Goal: Check status: Check status

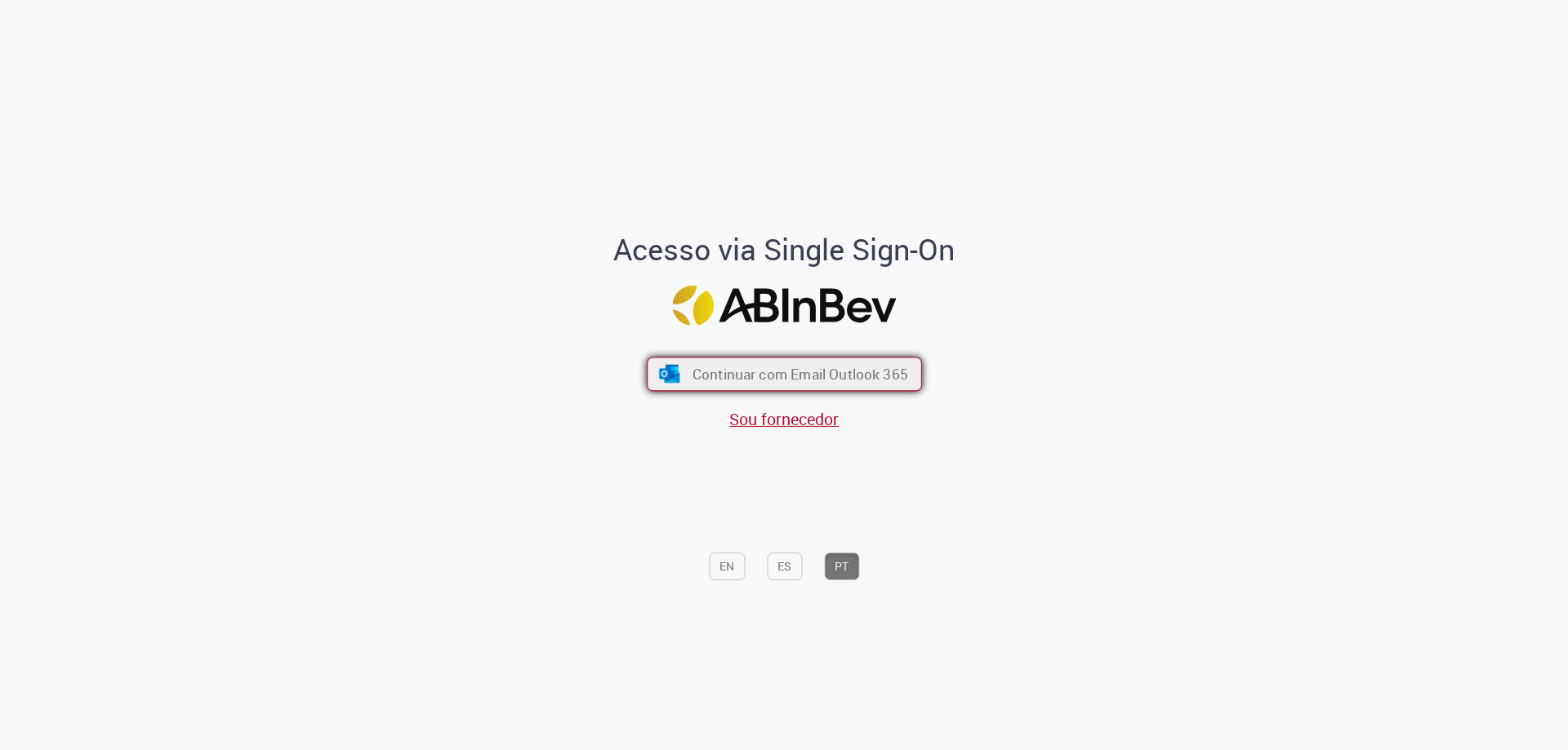
click at [766, 378] on span "Continuar com Email Outlook 365" at bounding box center [799, 374] width 215 height 19
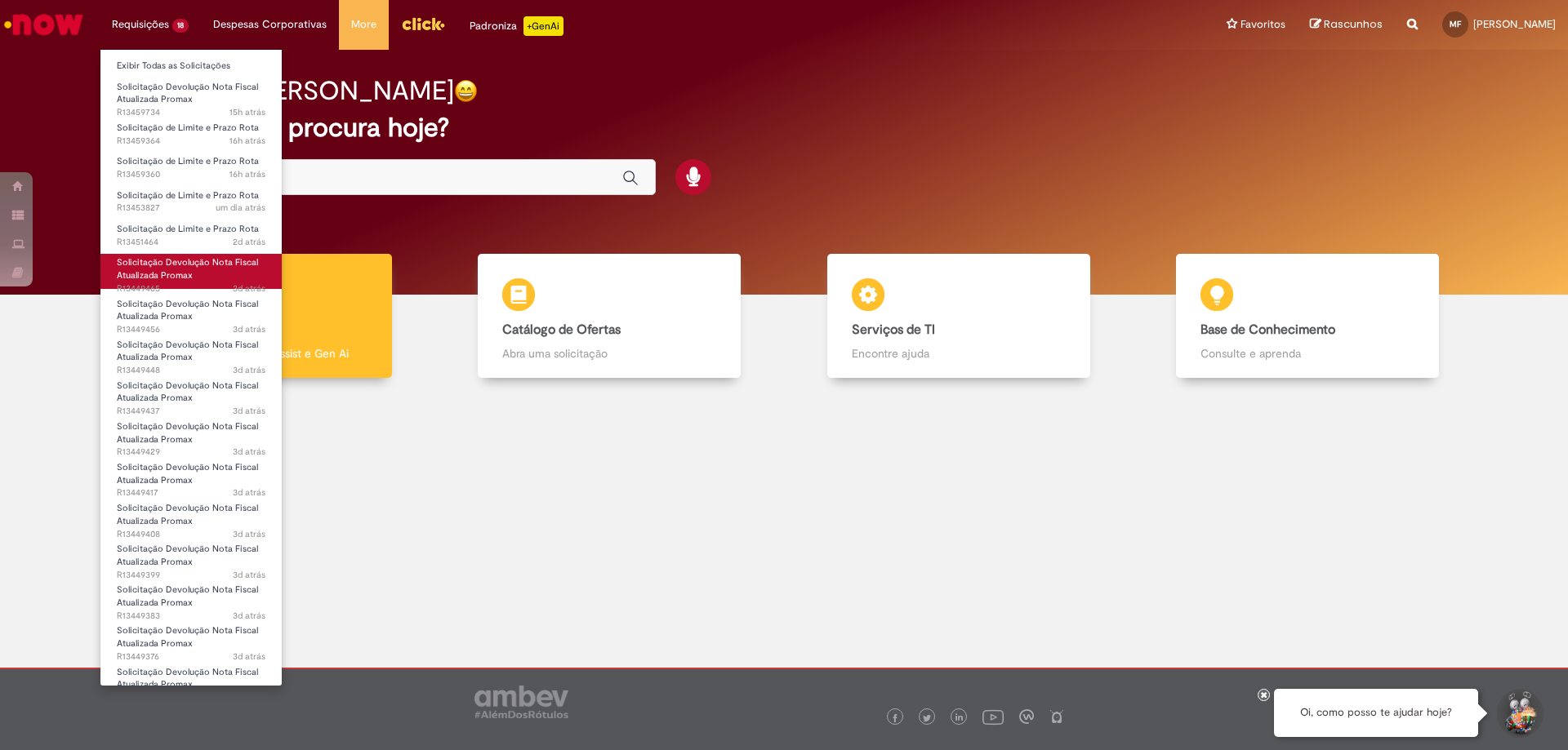
click at [201, 283] on span "3d atrás 3 dias atrás R13449465" at bounding box center [191, 289] width 149 height 13
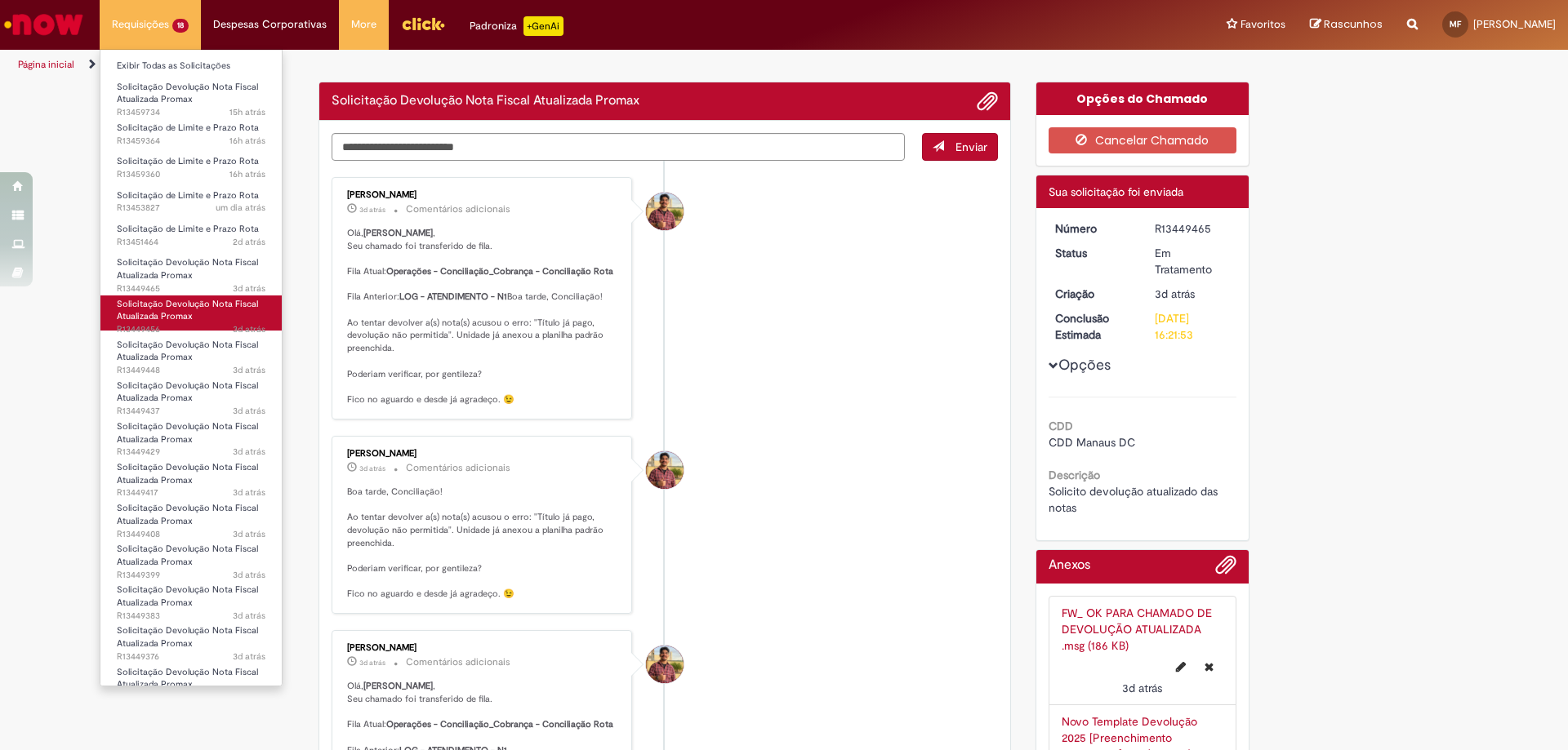
click at [201, 314] on link "Solicitação Devolução Nota Fiscal Atualizada Promax 3d atrás 3 dias atrás R1344…" at bounding box center [191, 313] width 181 height 36
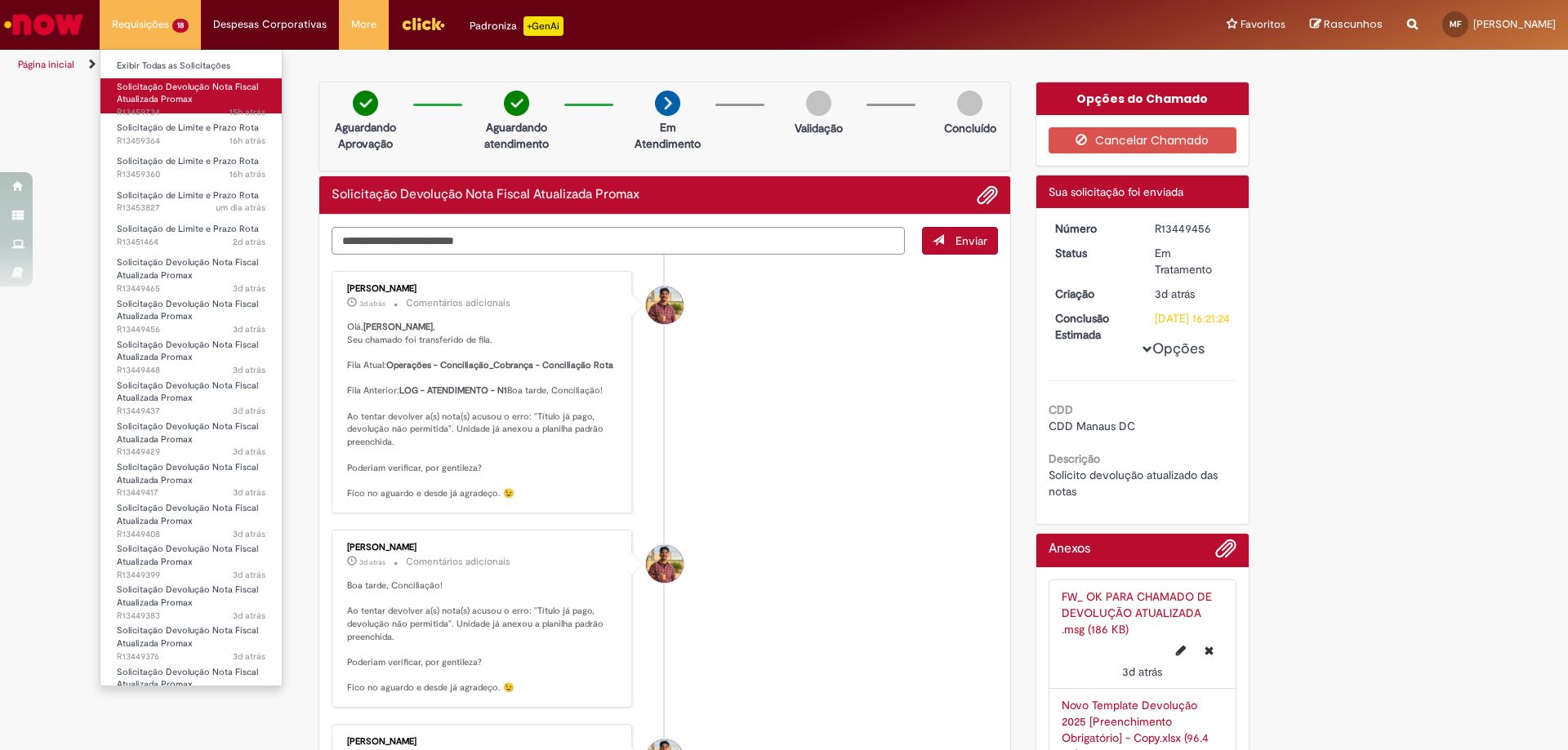
click at [183, 94] on span "Solicitação Devolução Nota Fiscal Atualizada Promax" at bounding box center [187, 94] width 141 height 26
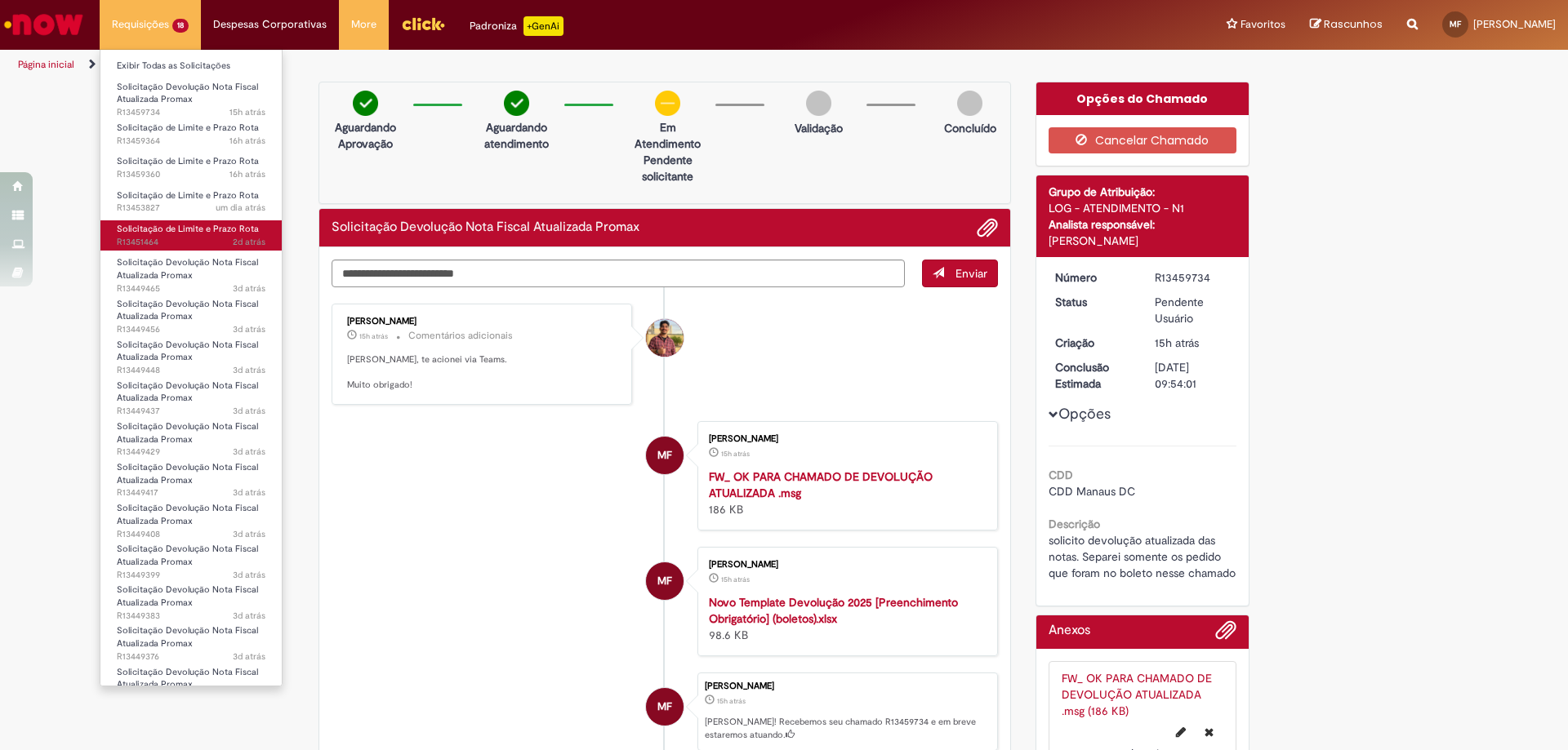
click at [215, 224] on span "Solicitação de Limite e Prazo Rota" at bounding box center [188, 228] width 142 height 12
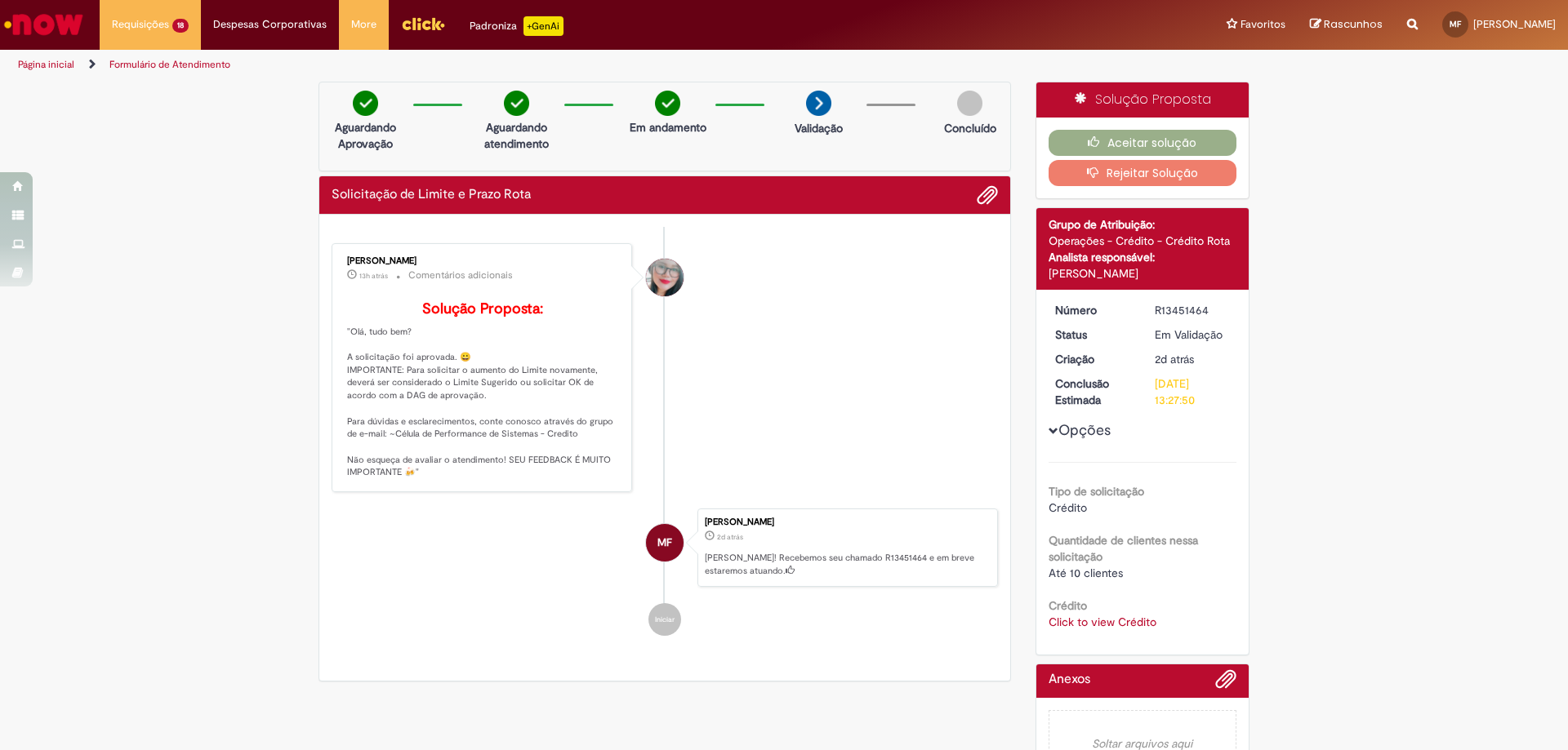
click at [1072, 622] on link "Click to view Crédito" at bounding box center [1102, 622] width 108 height 15
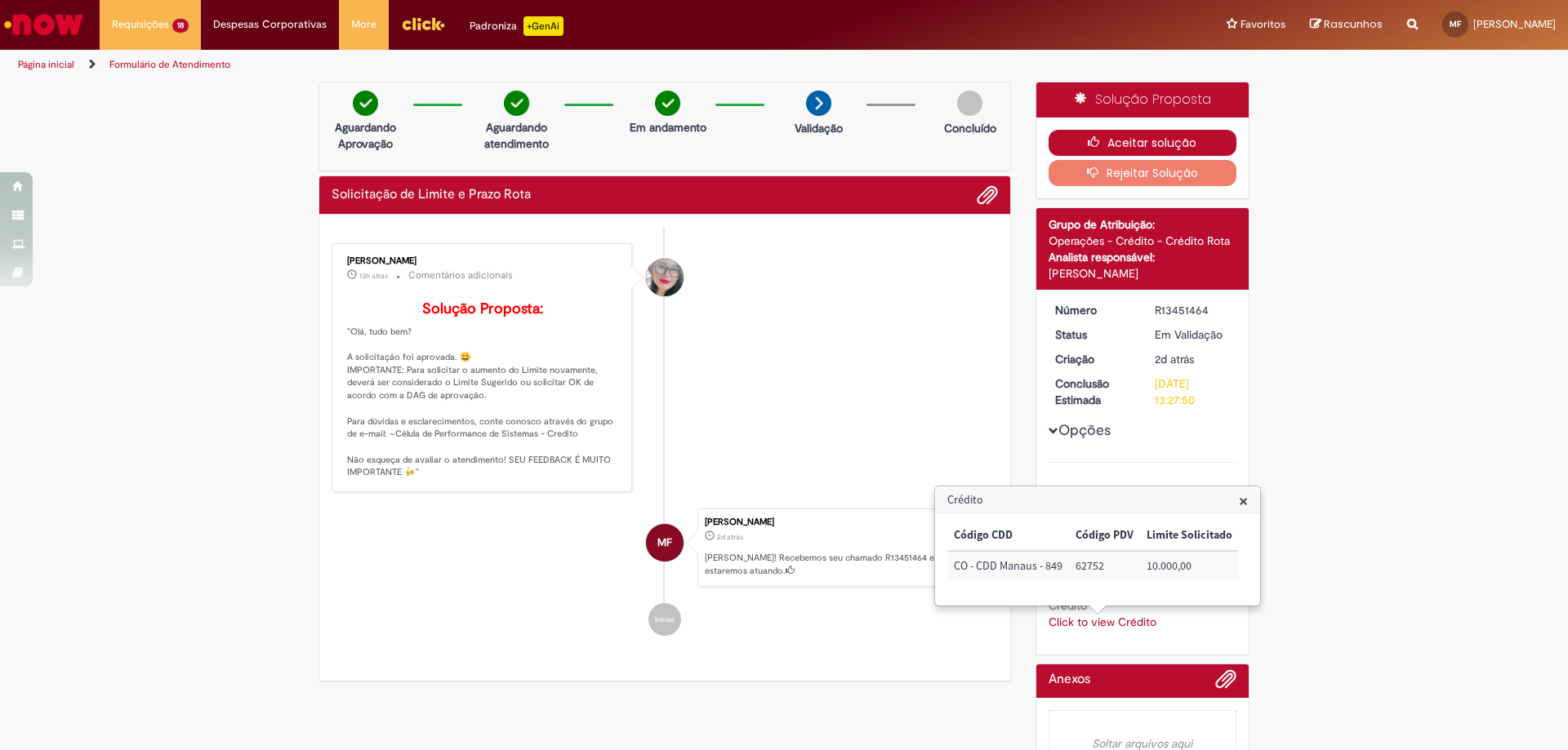
click at [1115, 147] on button "Aceitar solução" at bounding box center [1142, 142] width 189 height 26
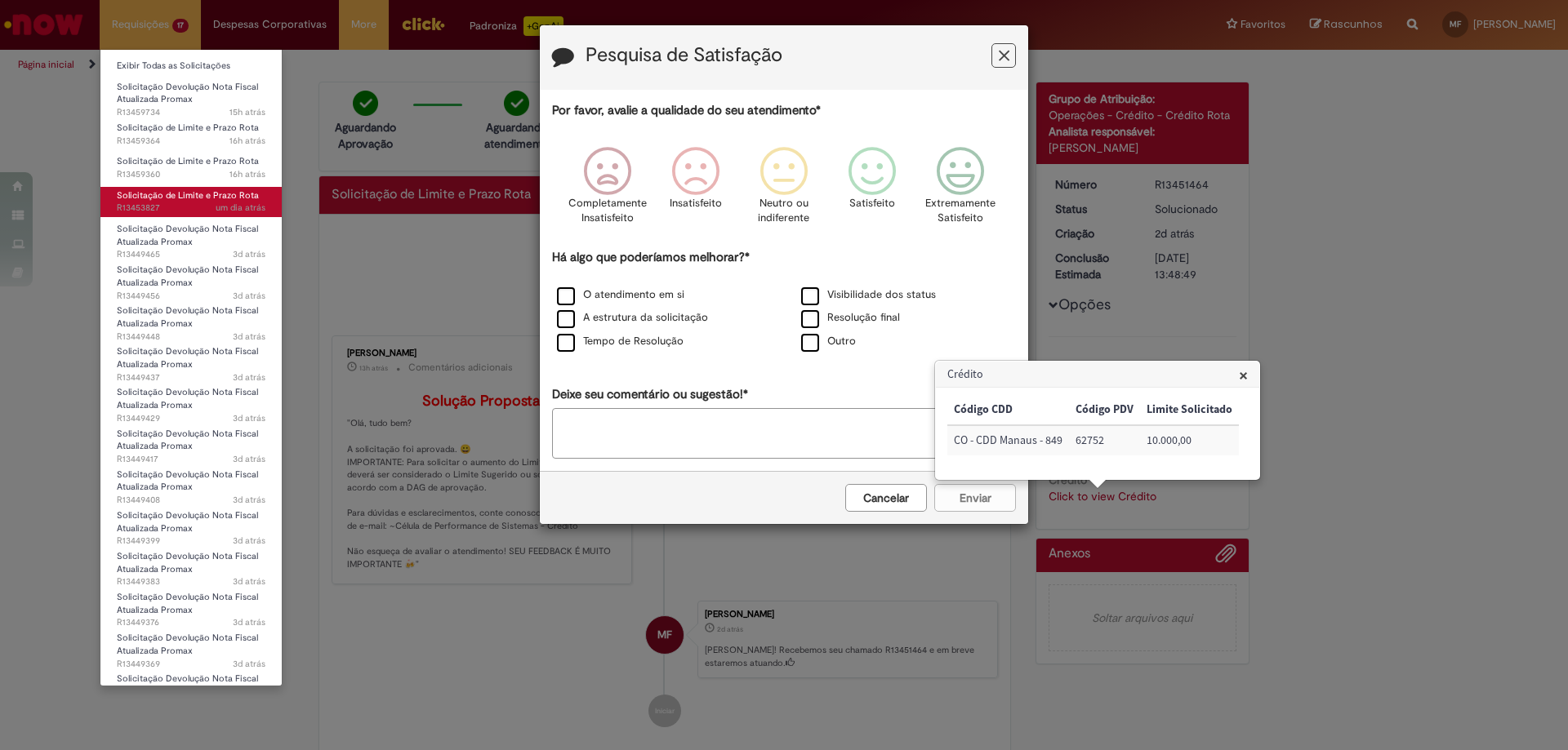
click at [193, 200] on span "Solicitação de Limite e Prazo Rota" at bounding box center [188, 195] width 142 height 12
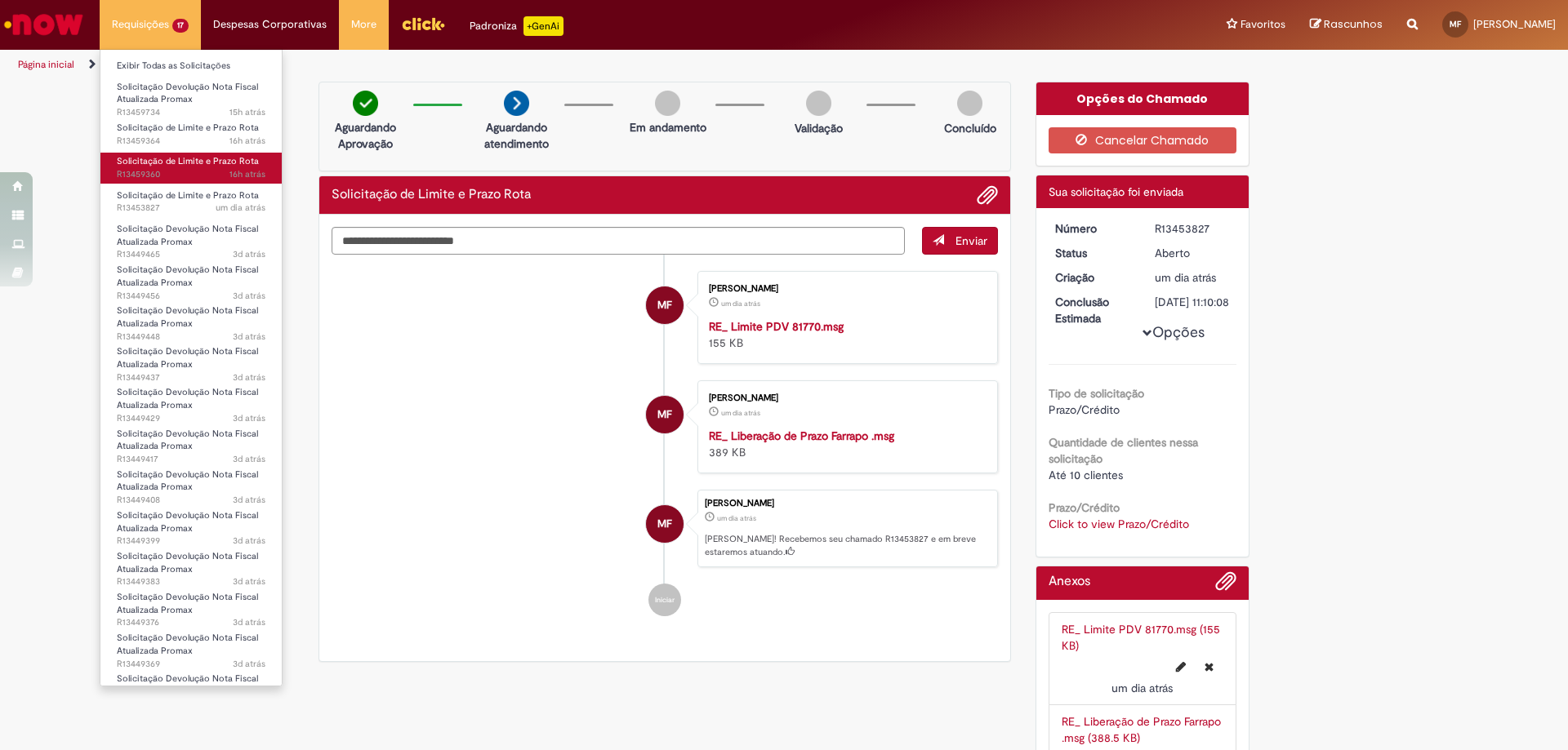
drag, startPoint x: 193, startPoint y: 199, endPoint x: 173, endPoint y: 170, distance: 35.2
click at [173, 170] on span "16h atrás 16 horas atrás R13459360" at bounding box center [191, 174] width 149 height 13
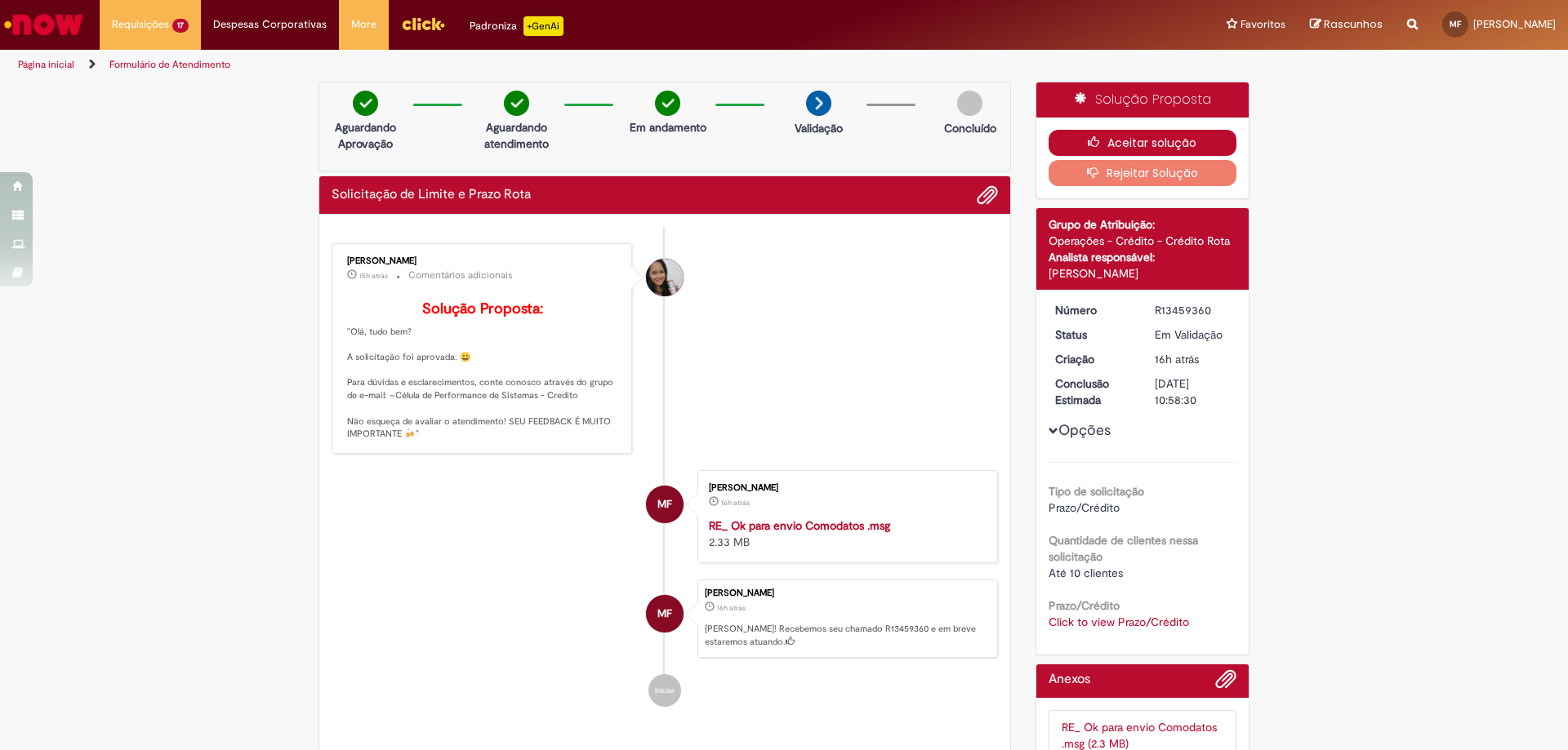
click at [1108, 140] on button "Aceitar solução" at bounding box center [1142, 142] width 189 height 26
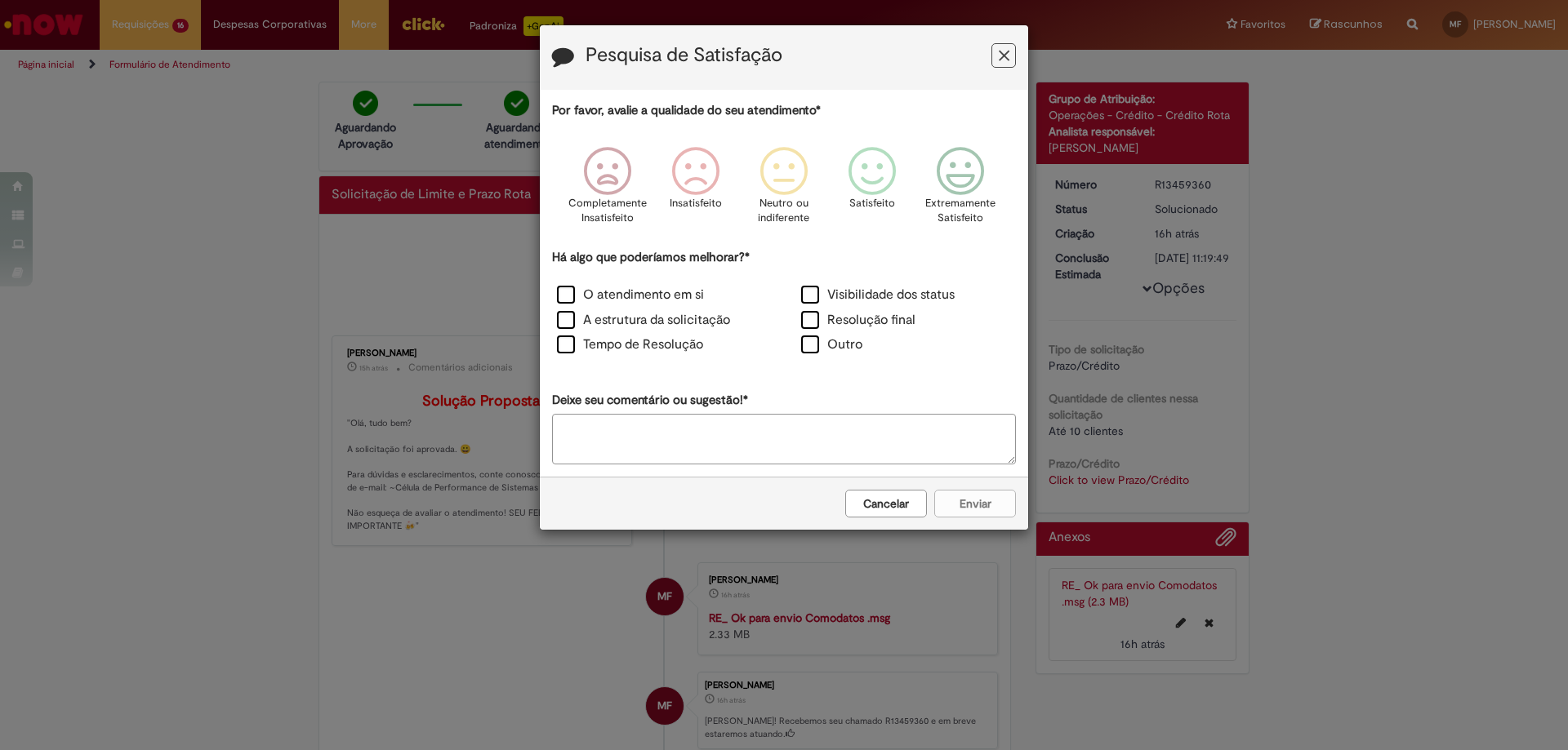
click at [1013, 63] on button "Feedback" at bounding box center [1003, 55] width 25 height 25
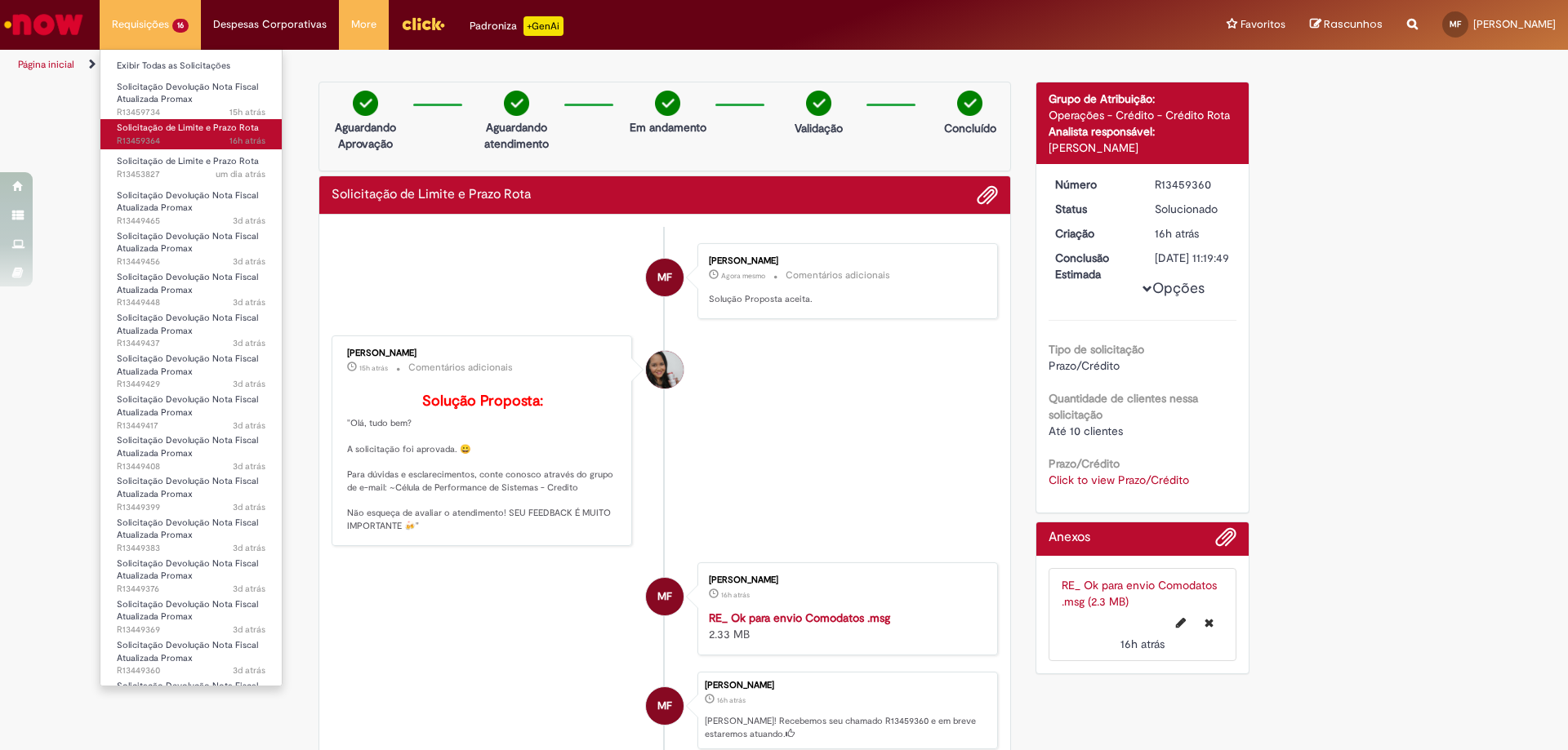
click at [191, 124] on span "Solicitação de Limite e Prazo Rota" at bounding box center [188, 127] width 142 height 12
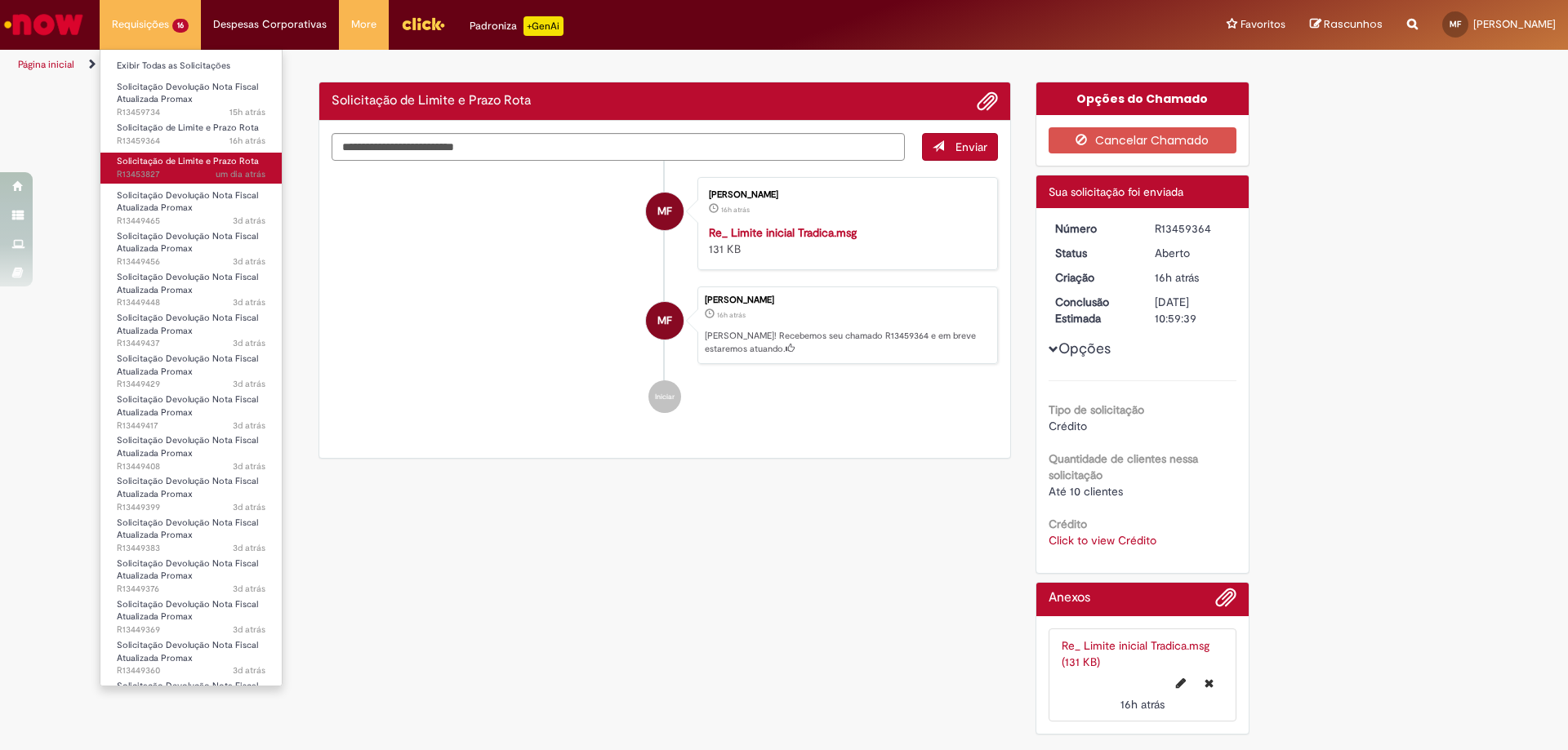
click at [194, 160] on span "Solicitação de Limite e Prazo Rota" at bounding box center [188, 160] width 142 height 12
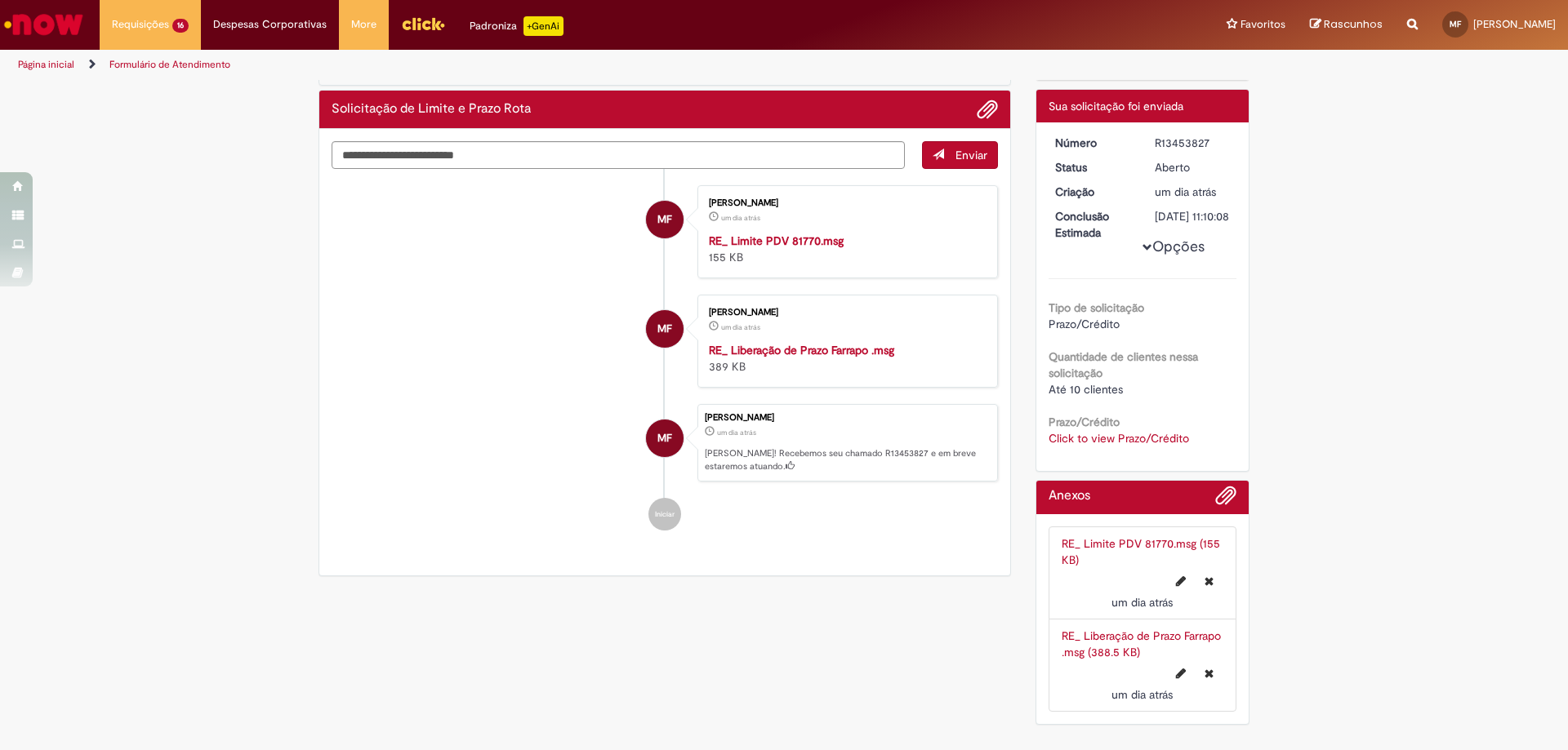
scroll to position [4, 0]
